Goal: Task Accomplishment & Management: Complete application form

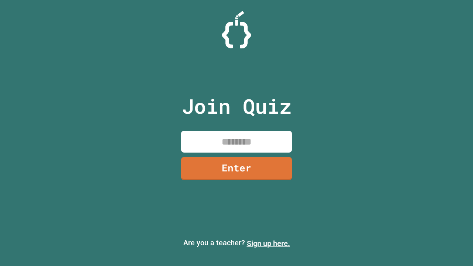
click at [268, 244] on link "Sign up here." at bounding box center [268, 243] width 43 height 9
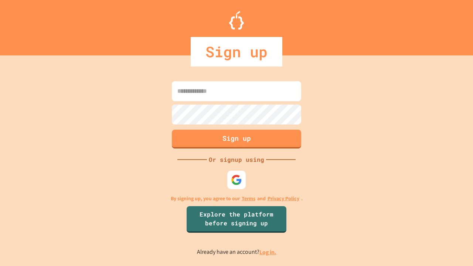
click at [268, 252] on link "Log in." at bounding box center [267, 252] width 17 height 8
